Goal: Ask a question

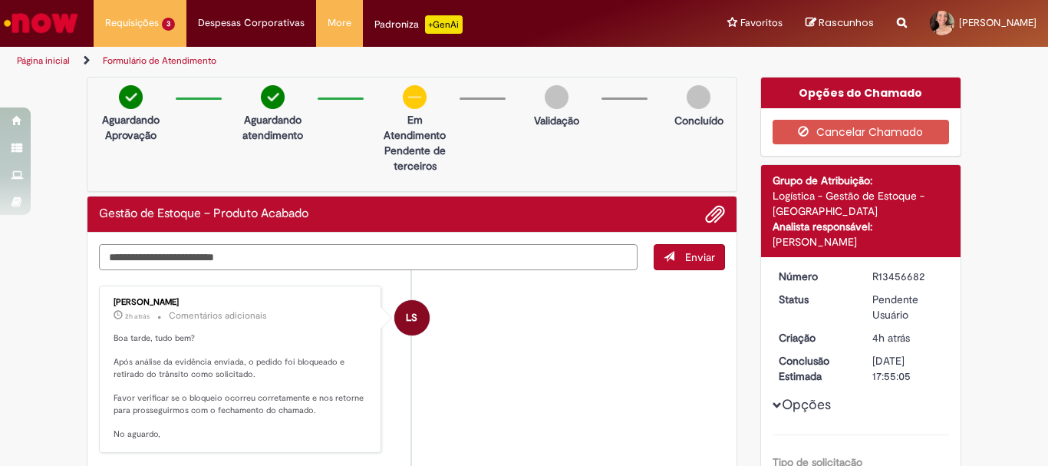
click at [239, 257] on textarea "Digite sua mensagem aqui..." at bounding box center [368, 257] width 539 height 26
type textarea "*"
type textarea "*****"
click at [679, 267] on button "Enviar" at bounding box center [689, 257] width 71 height 26
